Goal: Transaction & Acquisition: Purchase product/service

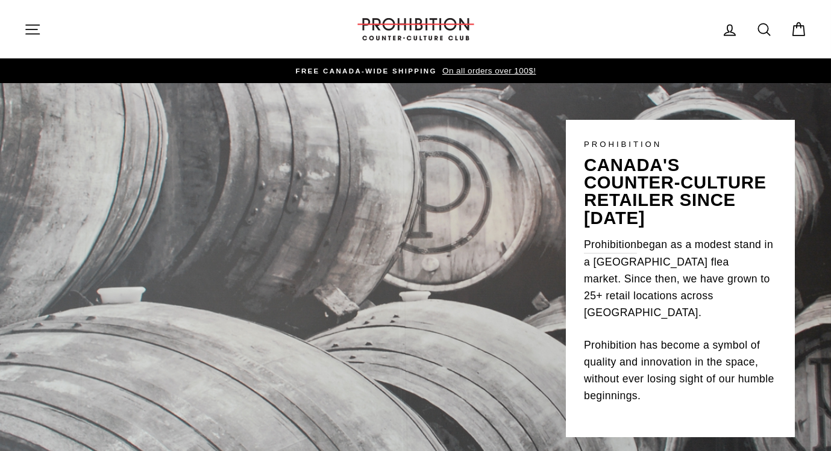
click at [34, 31] on icon "button" at bounding box center [32, 29] width 17 height 17
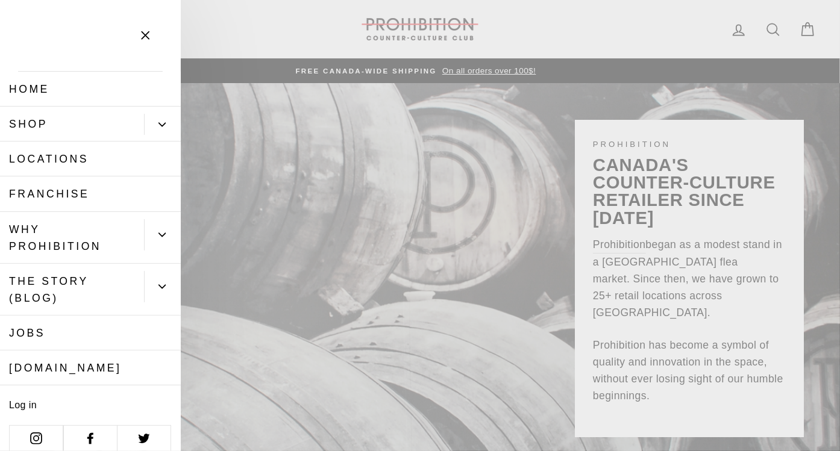
click at [82, 115] on link "Shop" at bounding box center [72, 124] width 144 height 35
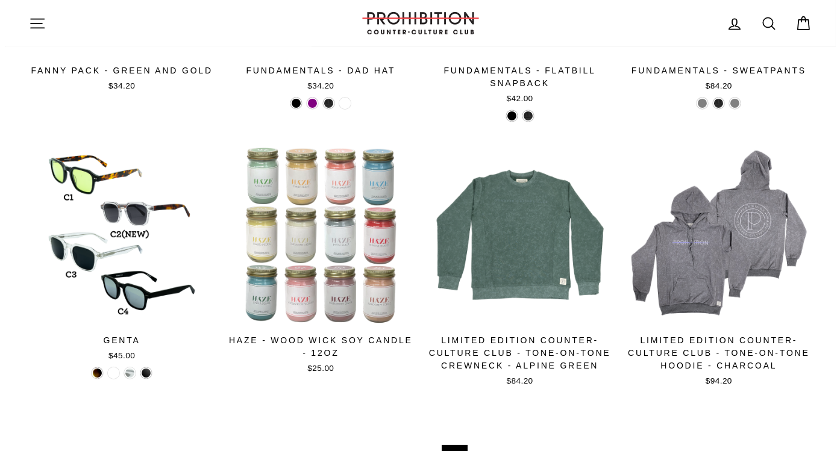
scroll to position [1725, 0]
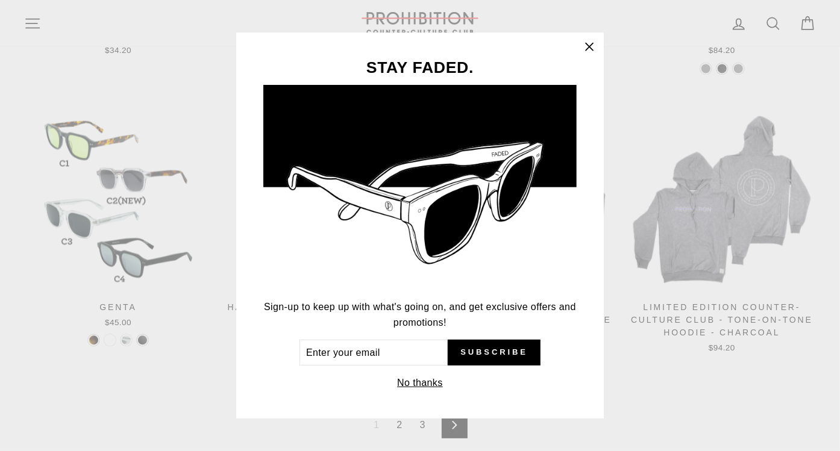
click at [591, 44] on icon "button" at bounding box center [589, 47] width 17 height 17
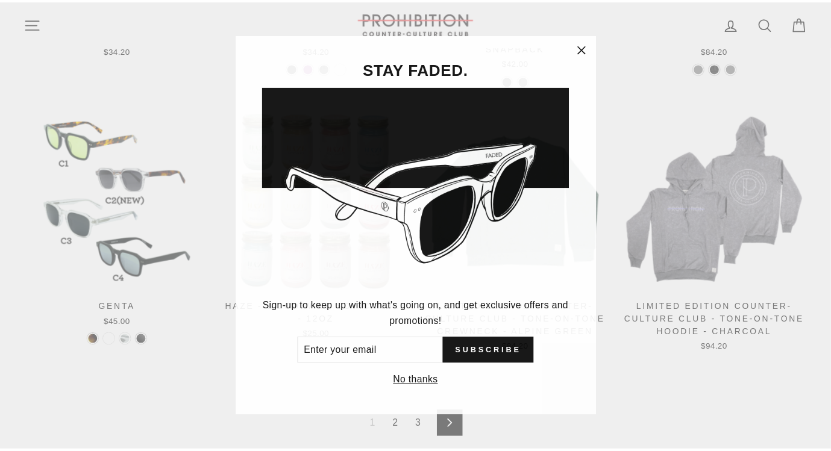
scroll to position [1711, 0]
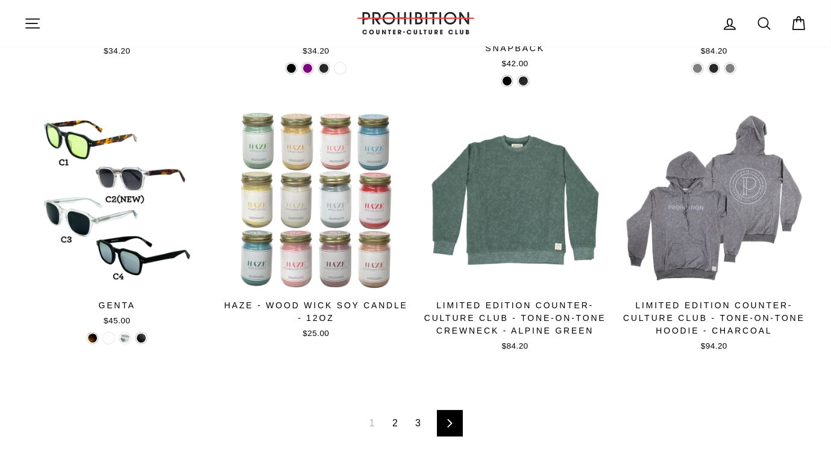
click at [767, 24] on icon at bounding box center [764, 23] width 17 height 17
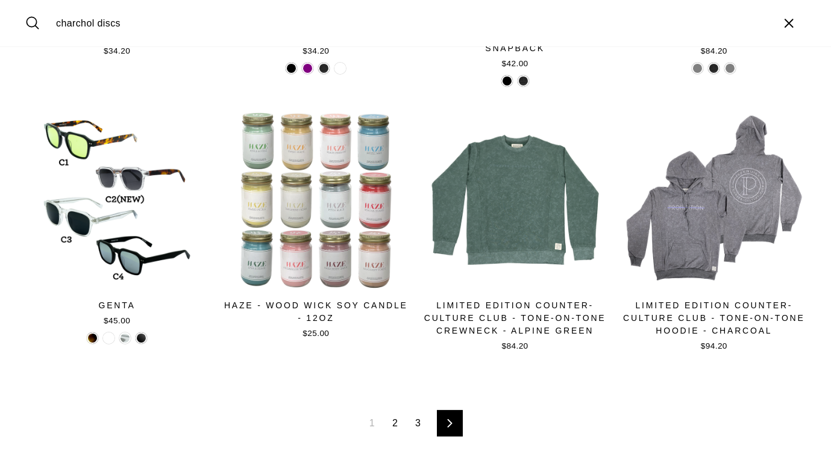
type input "charchol discs"
click at [24, 9] on button "Search" at bounding box center [37, 23] width 26 height 28
